Goal: Find specific page/section: Find specific page/section

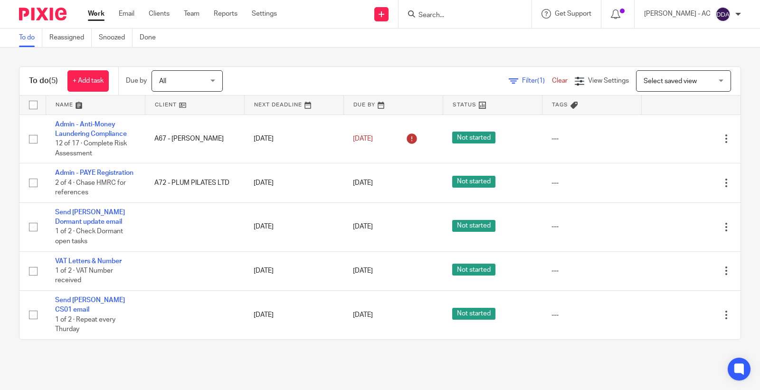
click at [438, 8] on form at bounding box center [468, 14] width 101 height 12
paste input "[PERSON_NAME]"
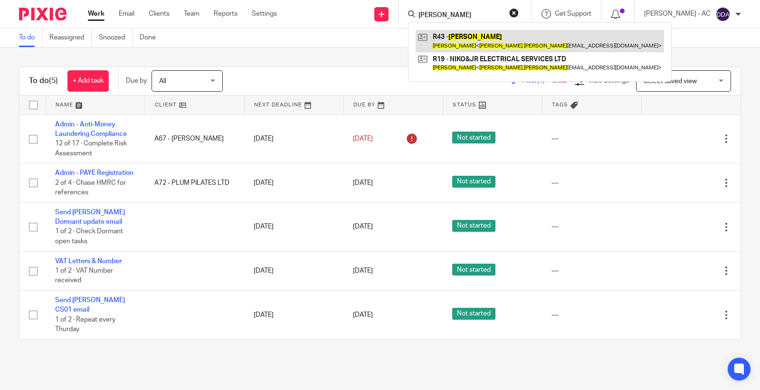
type input "[PERSON_NAME]"
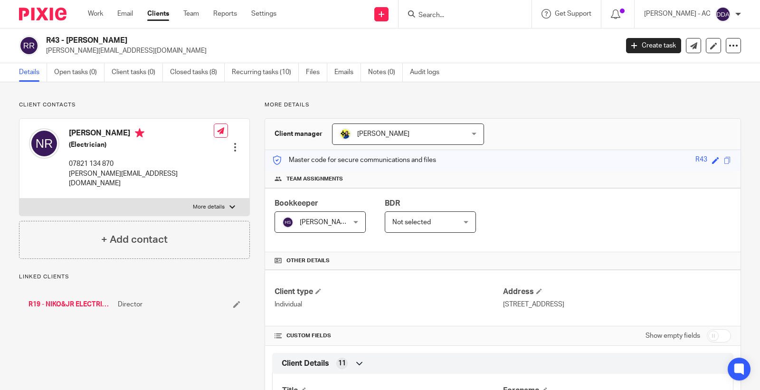
click at [56, 44] on h2 "R43 - [PERSON_NAME]" at bounding box center [272, 41] width 453 height 10
copy h2 "R43"
